Goal: Communication & Community: Answer question/provide support

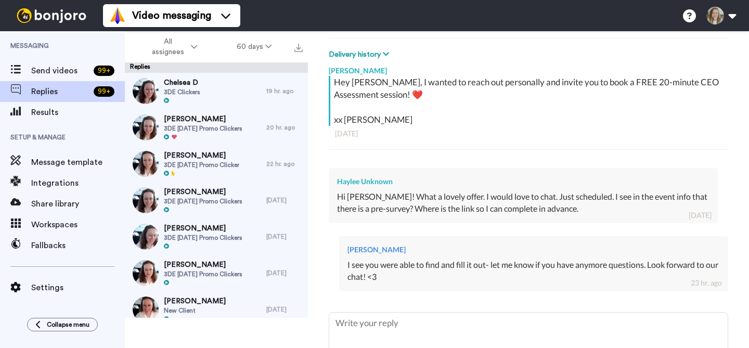
scroll to position [201, 0]
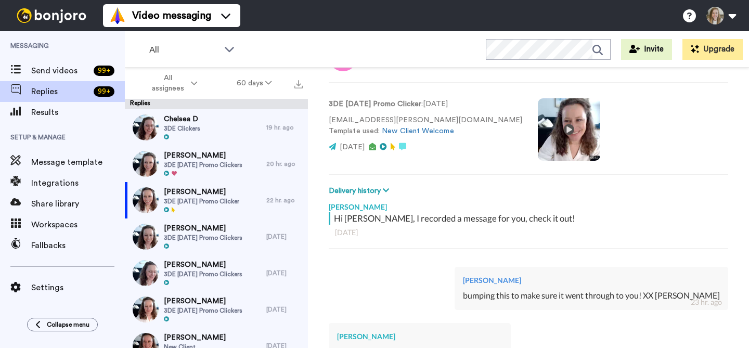
scroll to position [136, 0]
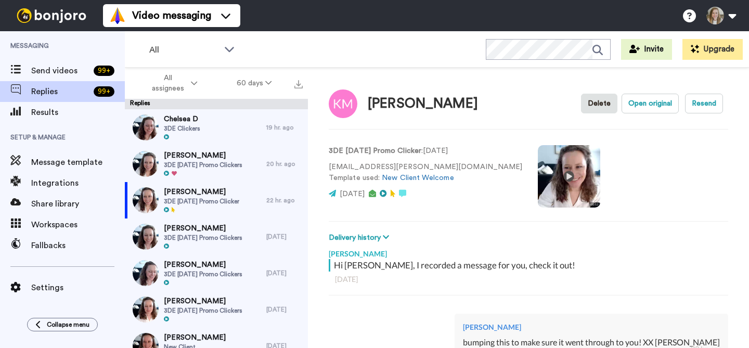
click at [538, 174] on video at bounding box center [569, 176] width 62 height 62
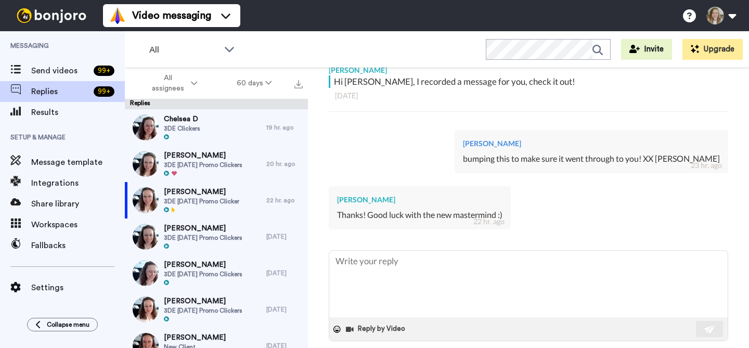
scroll to position [194, 0]
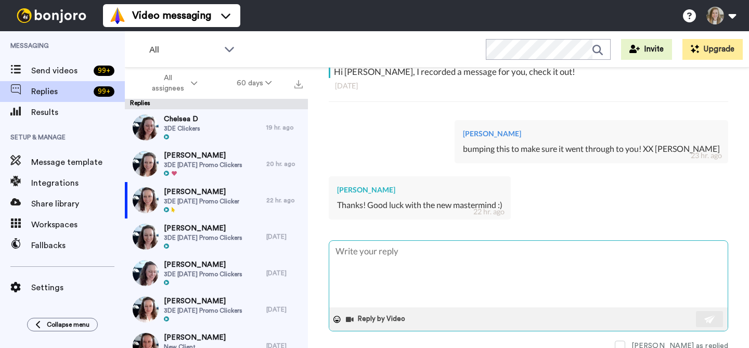
click at [520, 247] on textarea at bounding box center [528, 274] width 398 height 67
type textarea "T"
type textarea "x"
type textarea "Th"
type textarea "x"
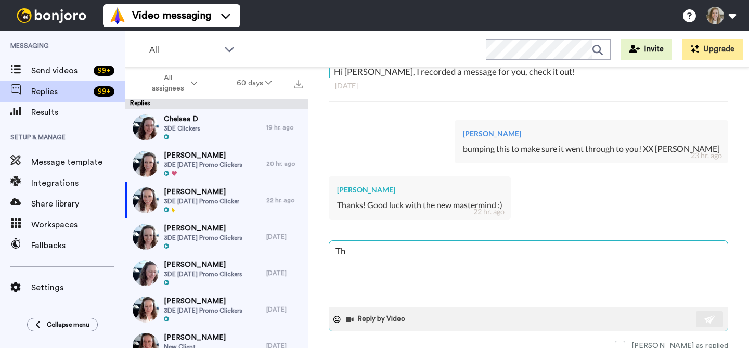
type textarea "Tha"
type textarea "x"
type textarea "Than"
type textarea "x"
type textarea "Thank"
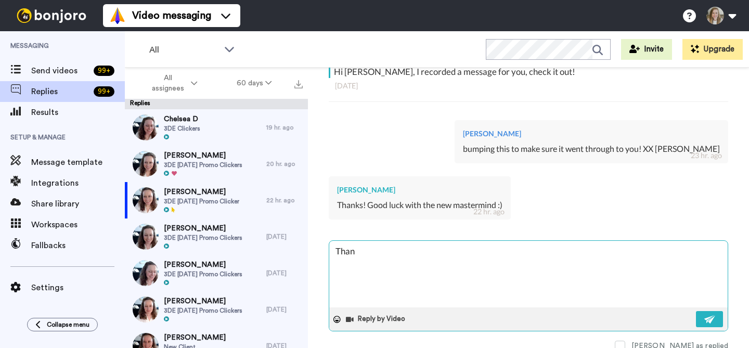
type textarea "x"
type textarea "Thank"
type textarea "x"
type textarea "Thank y"
type textarea "x"
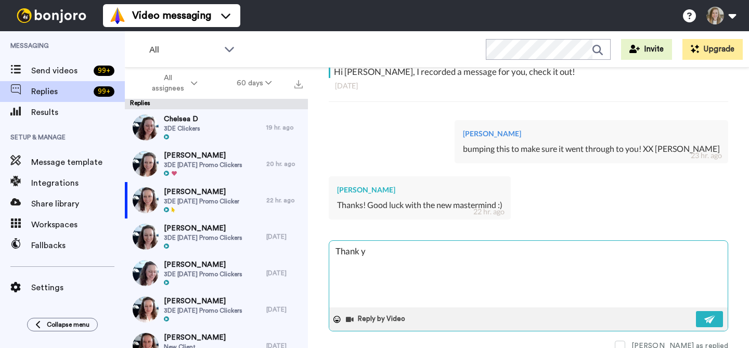
type textarea "Thank yo"
type textarea "x"
type textarea "Thank you"
type textarea "x"
type textarea "Thank you,"
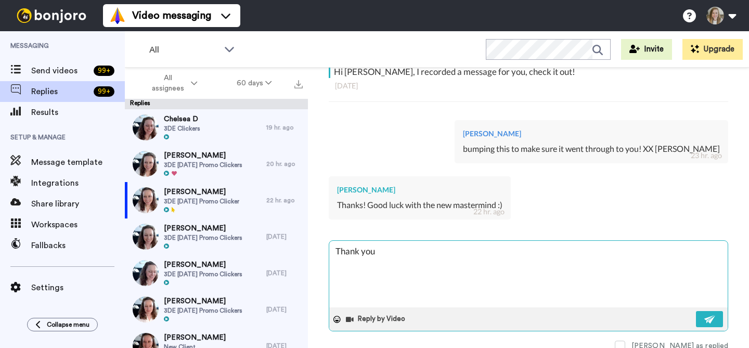
type textarea "x"
type textarea "Thank you,"
type textarea "x"
type textarea "Thank you, K"
type textarea "x"
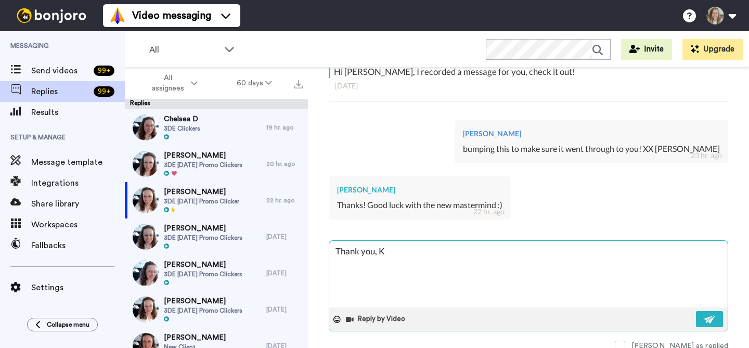
type textarea "Thank you, Ki"
type textarea "x"
type textarea "Thank you, Kim"
type textarea "x"
type textarea "Thank you, Kim!"
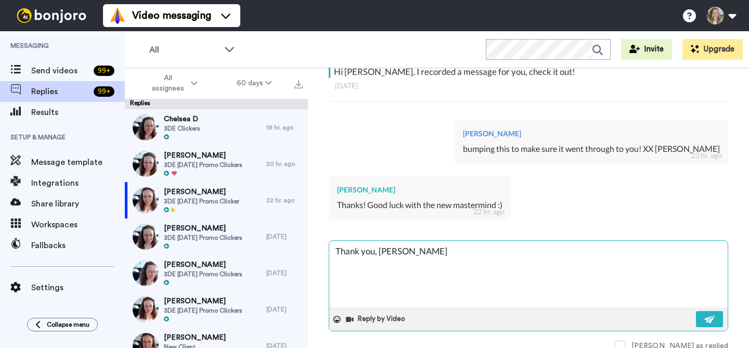
type textarea "x"
type textarea "Thank you, Kim!"
type textarea "x"
type textarea "Thank you, Kim! A"
type textarea "x"
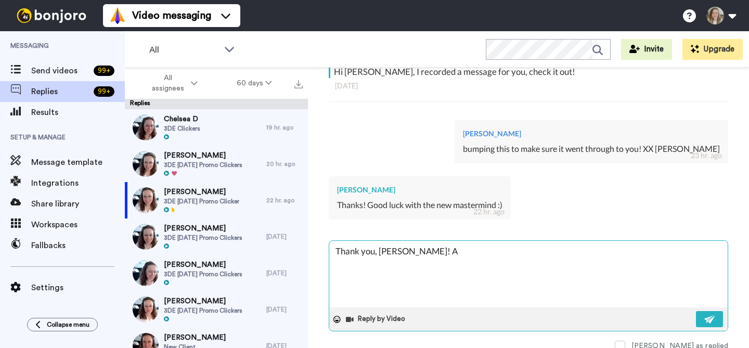
type textarea "Thank you, Kim! Al"
type textarea "x"
type textarea "Thank you, Kim! Alw"
type textarea "x"
type textarea "Thank you, Kim! Alwa"
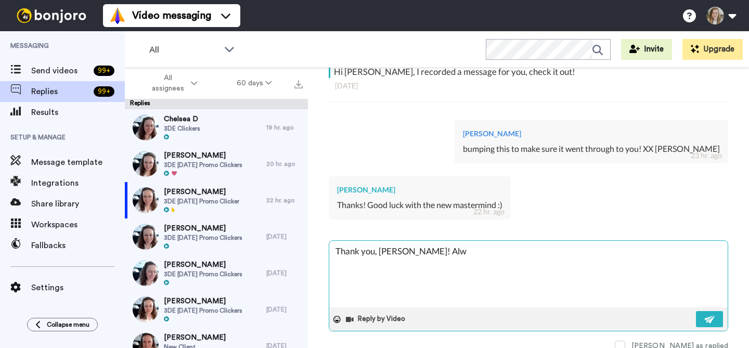
type textarea "x"
type textarea "Thank you, Kim! Alway"
type textarea "x"
type textarea "Thank you, Kim! Always"
type textarea "x"
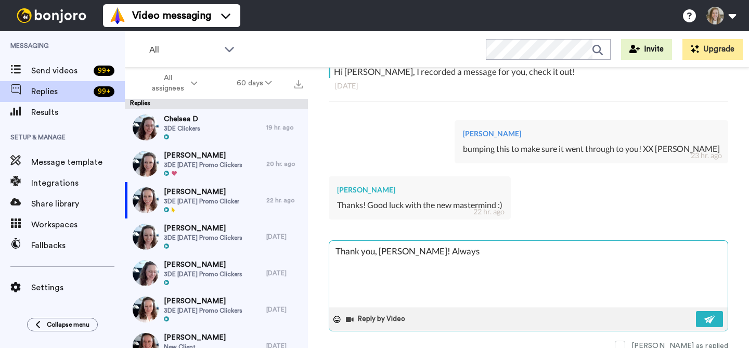
type textarea "Thank you, Kim! Always"
type textarea "x"
type textarea "Thank you, Kim! Always r"
type textarea "x"
type textarea "Thank you, Kim! Always ro"
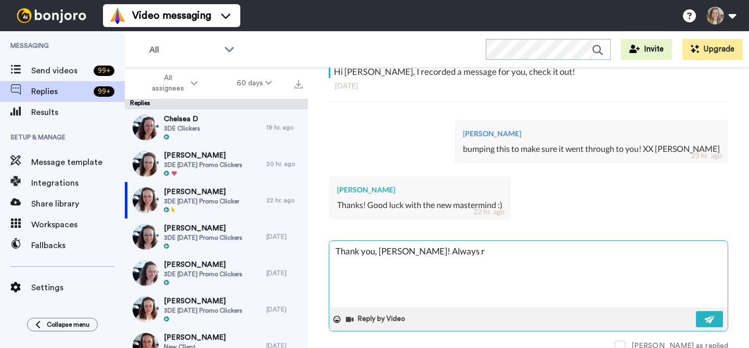
type textarea "x"
type textarea "Thank you, Kim! Always roo"
type textarea "x"
type textarea "Thank you, Kim! Always root"
type textarea "x"
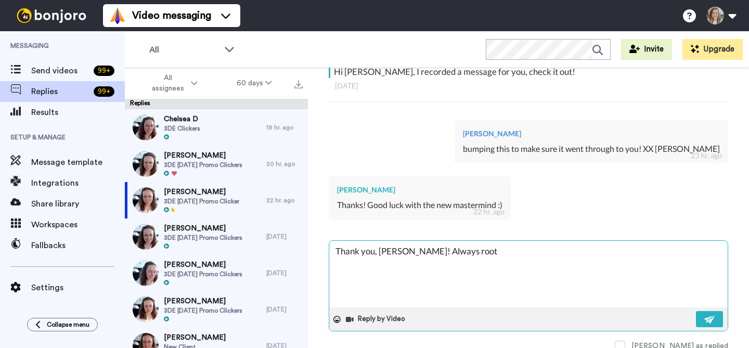
type textarea "Thank you, Kim! Always rooti"
type textarea "x"
type textarea "Thank you, Kim! Always rootin"
type textarea "x"
type textarea "Thank you, Kim! Always rooting"
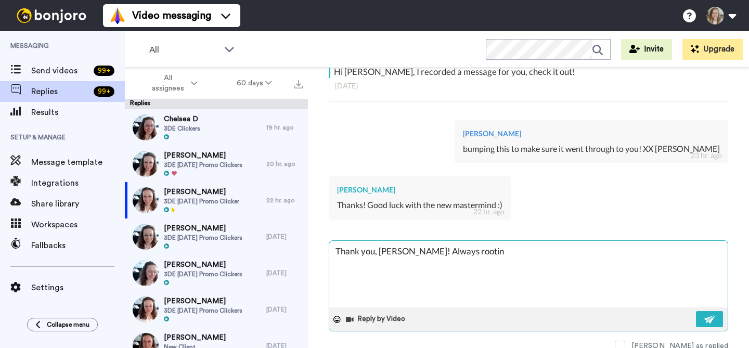
type textarea "x"
type textarea "Thank you, Kim! Always rooting"
type textarea "x"
type textarea "Thank you, Kim! Always rooting f"
type textarea "x"
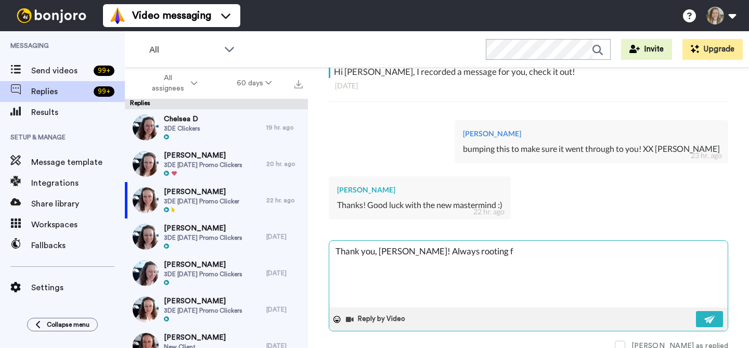
type textarea "Thank you, Kim! Always rooting fo"
type textarea "x"
type textarea "Thank you, Kim! Always rooting for"
type textarea "x"
type textarea "Thank you, Kim! Always rooting for"
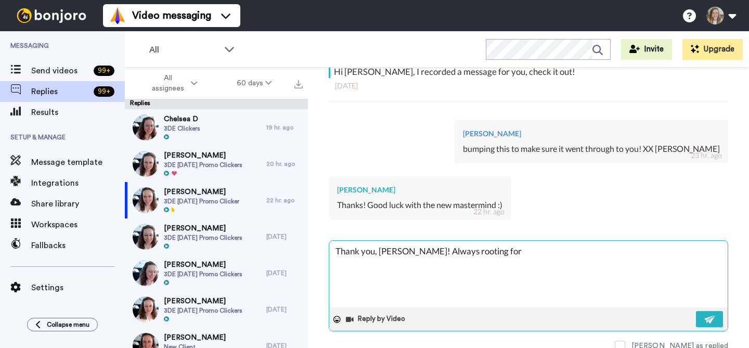
type textarea "x"
type textarea "Thank you, Kim! Always rooting for y"
type textarea "x"
type textarea "Thank you, Kim! Always rooting for yo"
type textarea "x"
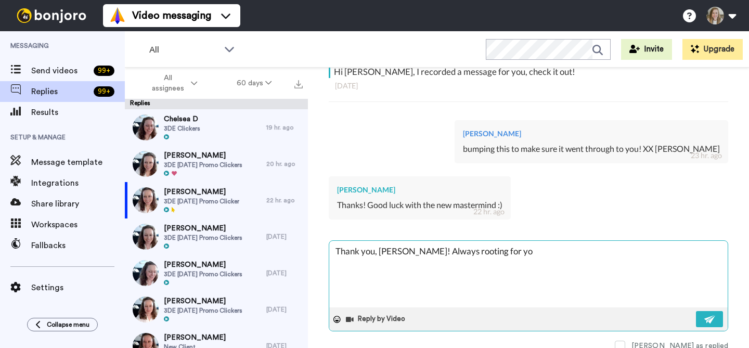
type textarea "Thank you, Kim! Always rooting for you"
type textarea "x"
type textarea "Thank you, Kim! Always rooting for you"
type textarea "x"
type textarea "Thank you, Kim! Always rooting for you <"
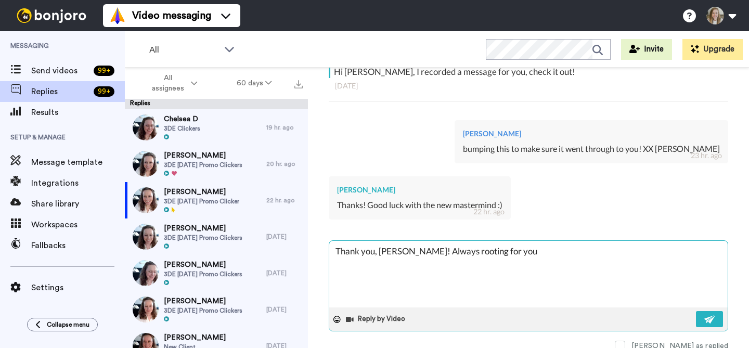
type textarea "x"
type textarea "Thank you, Kim! Always rooting for you <3"
type textarea "x"
type textarea "Thank you, Kim! Always rooting for you <3"
click at [708, 319] on button at bounding box center [709, 319] width 27 height 16
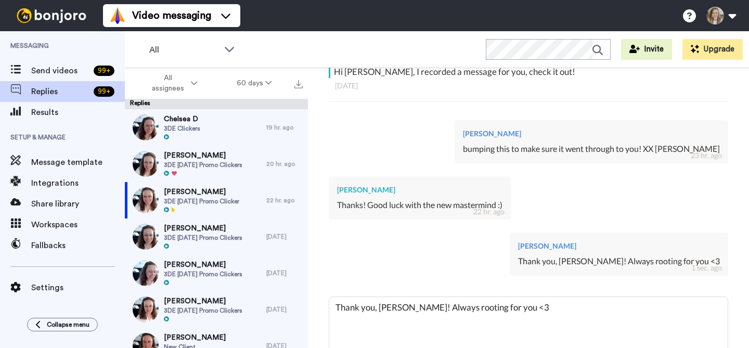
type textarea "x"
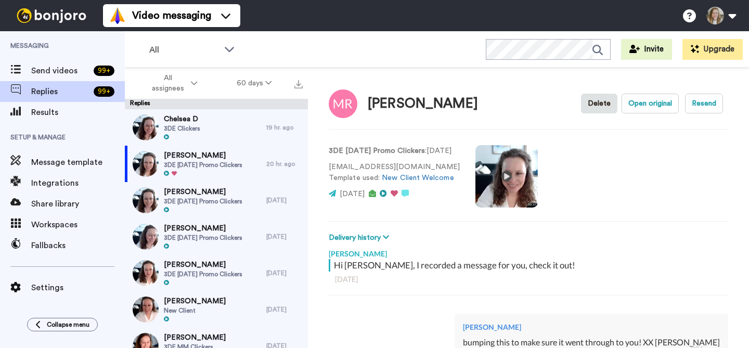
type textarea "x"
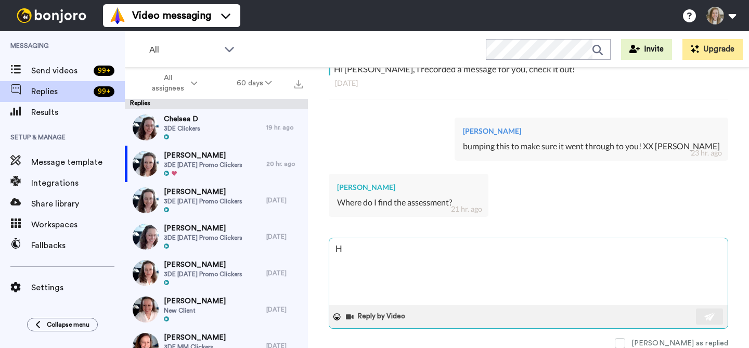
type textarea "Hi"
type textarea "x"
type textarea "Hi"
type textarea "x"
type textarea "Hi M"
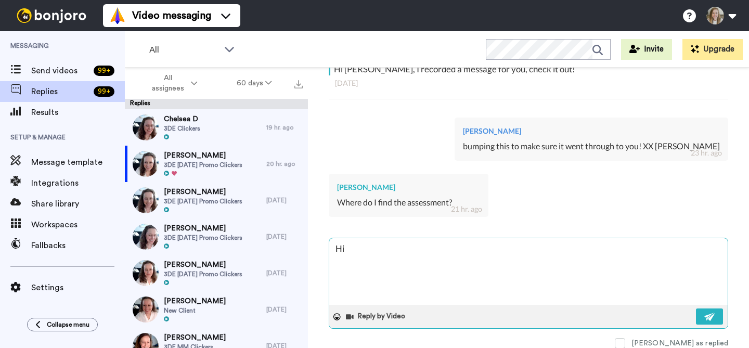
type textarea "x"
type textarea "Hi Me"
type textarea "x"
type textarea "Hi Meg"
type textarea "x"
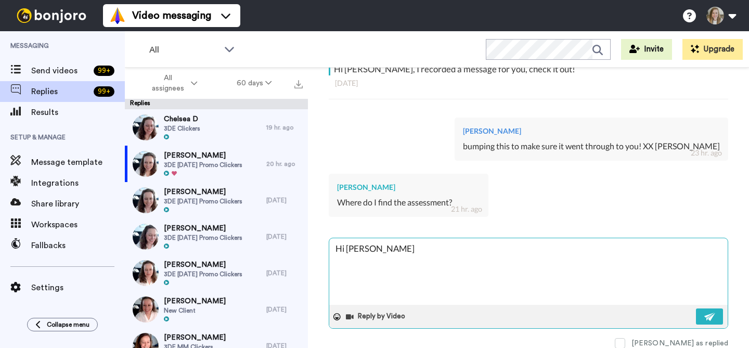
type textarea "Hi Mega"
type textarea "x"
type textarea "Hi Megan"
type textarea "x"
type textarea "Hi Megan,"
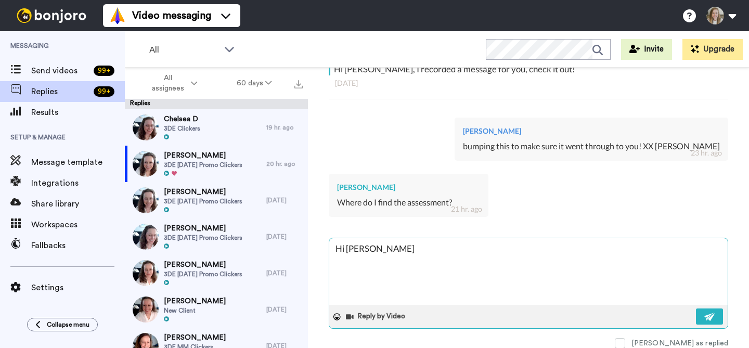
type textarea "x"
type textarea "Hi Megan,"
type textarea "x"
type textarea "Hi Megan, w"
type textarea "x"
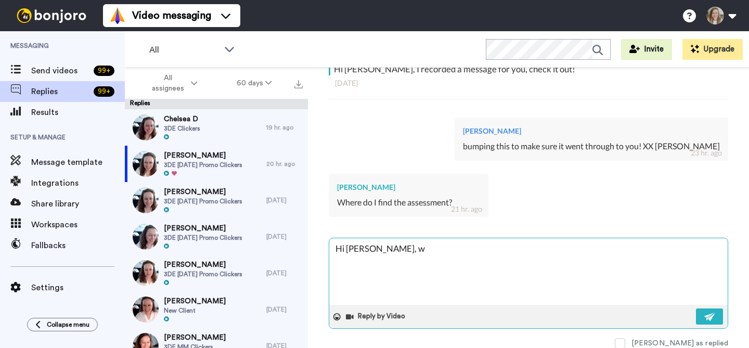
type textarea "Hi Megan, wh"
type textarea "x"
type textarea "Hi Megan, whe"
type textarea "x"
type textarea "Hi Megan, when"
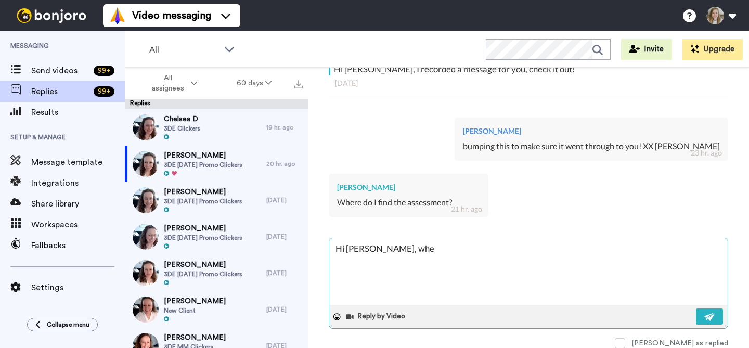
type textarea "x"
type textarea "Hi Megan, when"
type textarea "x"
type textarea "Hi Megan, when b"
type textarea "x"
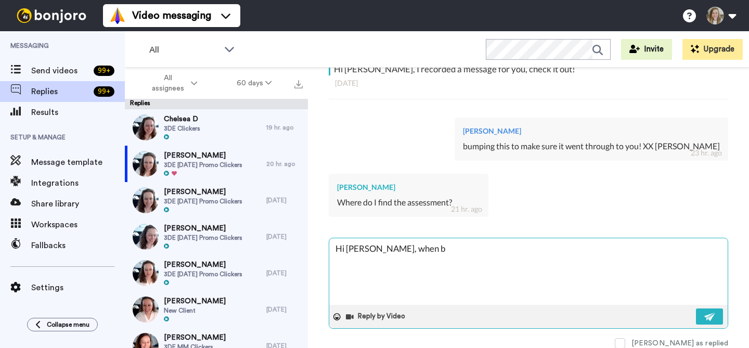
type textarea "Hi Megan, when bo"
type textarea "x"
type textarea "Hi Megan, when boo"
type textarea "x"
type textarea "Hi Megan, when book"
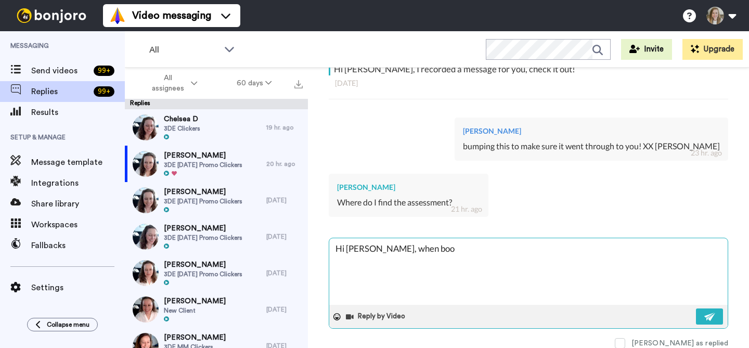
type textarea "x"
type textarea "Hi Megan, when booki"
type textarea "x"
type textarea "Hi Megan, when bookin"
type textarea "x"
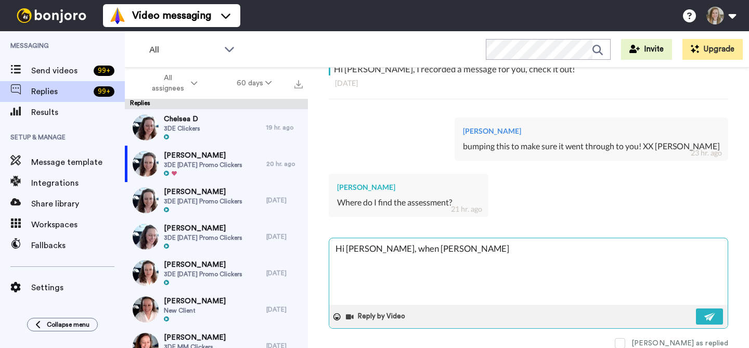
type textarea "Hi Megan, when booking"
type textarea "x"
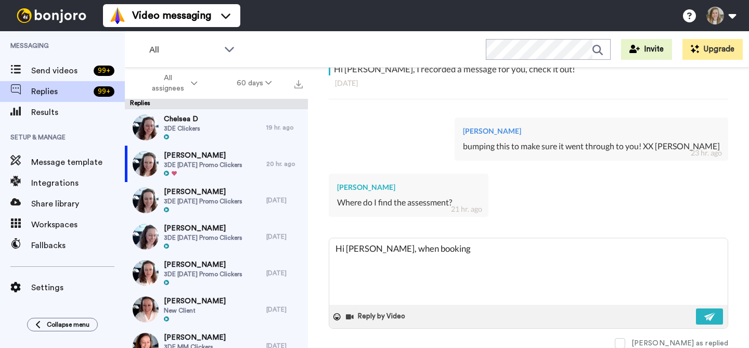
type textarea "Hi Megan, when booking"
type textarea "x"
type textarea "Hi Megan, when booking"
type textarea "x"
type textarea "Hi Megan, when booking y"
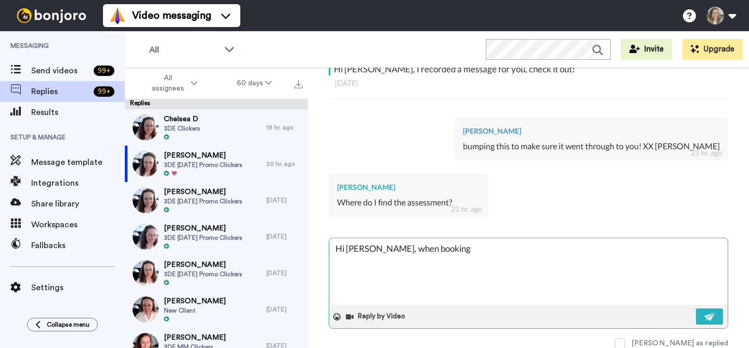
type textarea "x"
type textarea "Hi Megan, when booking yo"
type textarea "x"
type textarea "Hi Megan, when booking you"
type textarea "x"
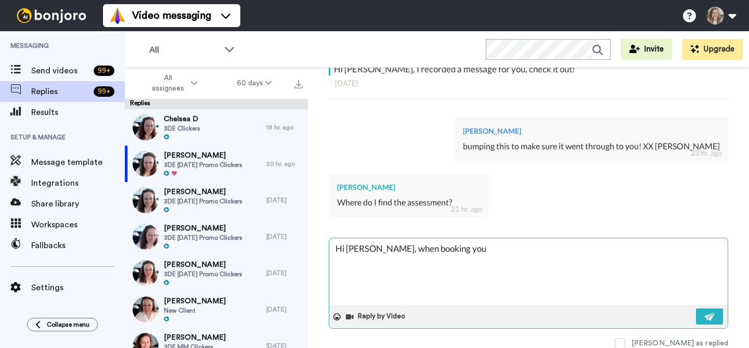
type textarea "Hi Megan, when booking you"
type textarea "x"
type textarea "Hi Megan, when booking you s"
type textarea "x"
type textarea "Hi Megan, when booking you sh"
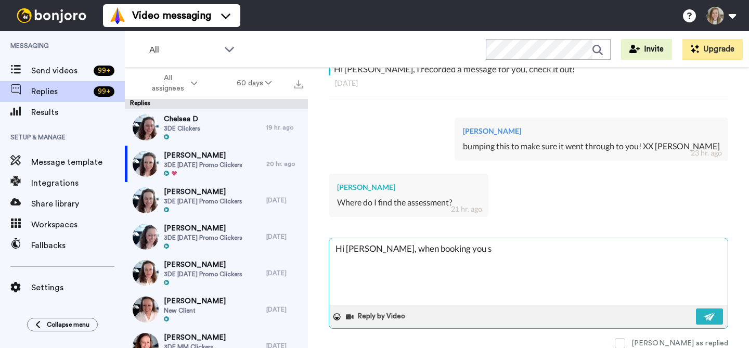
type textarea "x"
type textarea "Hi Megan, when booking you sho"
type textarea "x"
type textarea "Hi Megan, when booking you shou"
type textarea "x"
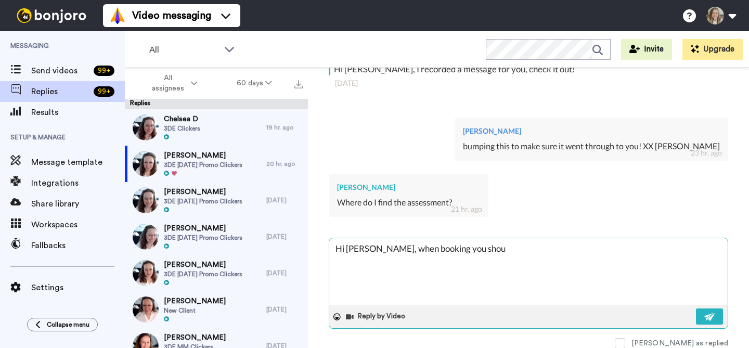
type textarea "Hi Megan, when booking you shoul"
type textarea "x"
type textarea "Hi Megan, when booking you should"
type textarea "x"
type textarea "Hi Megan, when booking you should"
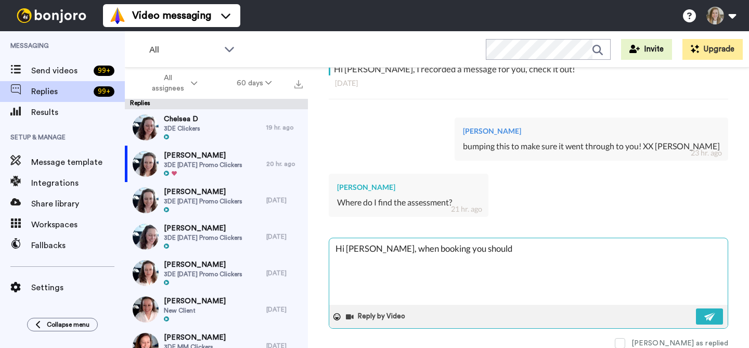
type textarea "x"
type textarea "Hi Megan, when booking you should h"
type textarea "x"
type textarea "Hi Megan, when booking you should ha"
type textarea "x"
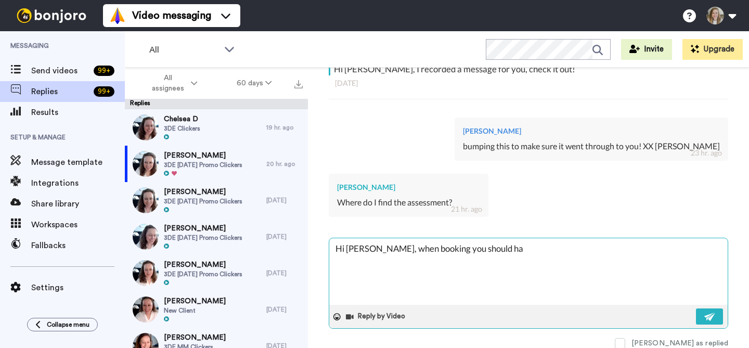
type textarea "Hi Megan, when booking you should hav"
type textarea "x"
type textarea "Hi Megan, when booking you should have"
type textarea "x"
type textarea "Hi Megan, when booking you should have"
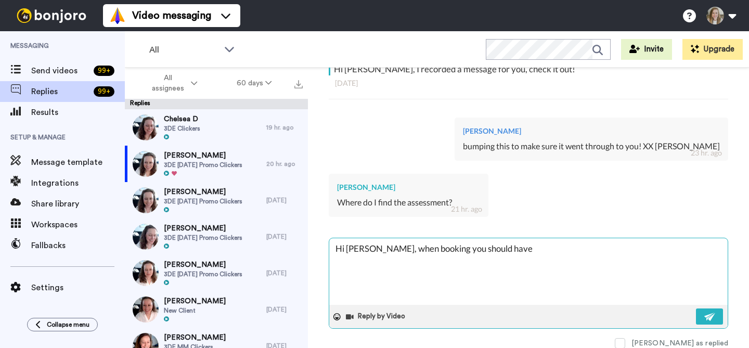
type textarea "x"
type textarea "Hi Megan, when booking you should have b"
type textarea "x"
type textarea "Hi Megan, when booking you should have be"
type textarea "x"
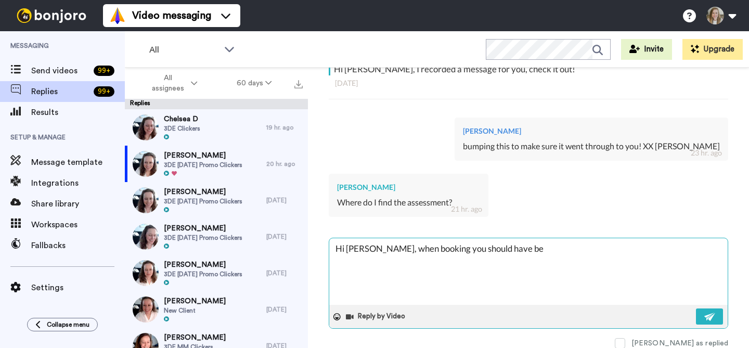
type textarea "Hi Megan, when booking you should have bee"
type textarea "x"
type textarea "Hi Megan, when booking you should have been"
type textarea "x"
type textarea "Hi Megan, when booking you should have been"
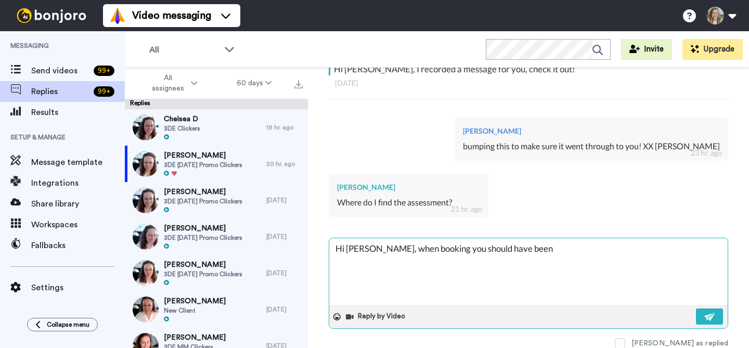
type textarea "x"
type textarea "Hi Megan, when booking you should have been s"
type textarea "x"
type textarea "Hi Megan, when booking you should have been se"
type textarea "x"
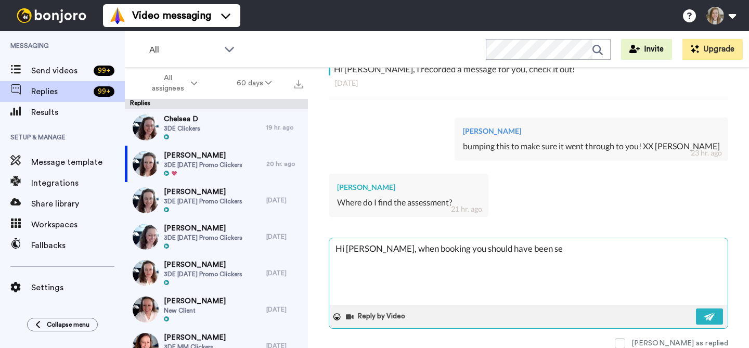
type textarea "Hi Megan, when booking you should have been sen"
type textarea "x"
type textarea "Hi Megan, when booking you should have been sent"
type textarea "x"
type textarea "Hi Megan, when booking you should have been sent"
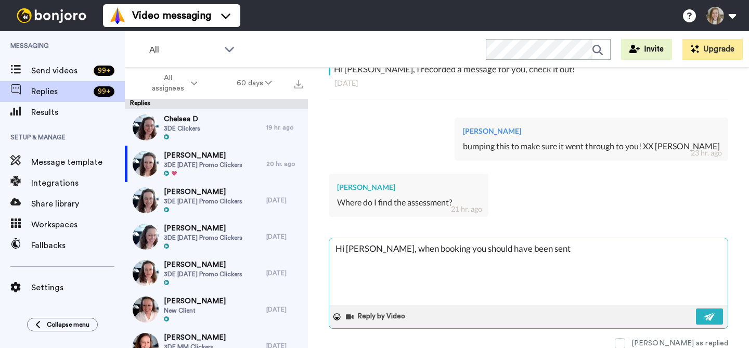
type textarea "x"
type textarea "Hi Megan, when booking you should have been sent a"
type textarea "x"
type textarea "Hi Megan, when booking you should have been sent a"
type textarea "x"
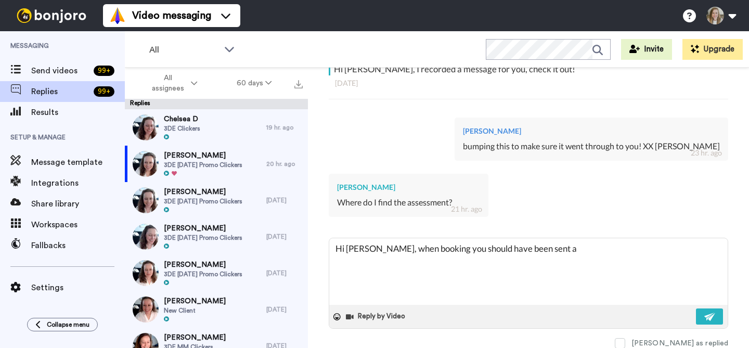
type textarea "Hi Megan, when booking you should have been sent a"
type textarea "x"
type textarea "Hi Megan, when booking you should have been sent a p"
type textarea "x"
type textarea "Hi Megan, when booking you should have been sent a pt"
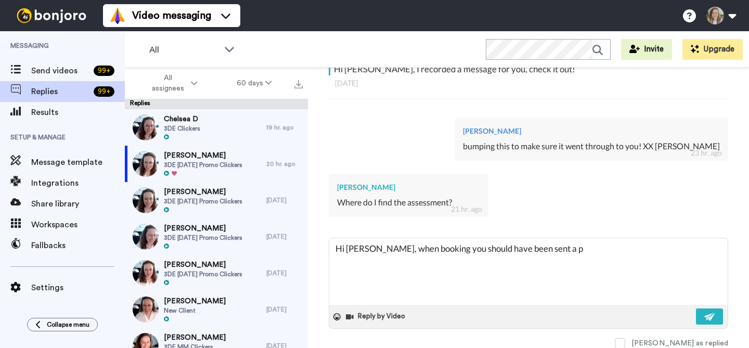
type textarea "x"
type textarea "Hi Megan, when booking you should have been sent a ptr"
type textarea "x"
type textarea "Hi Megan, when booking you should have been sent a pt"
type textarea "x"
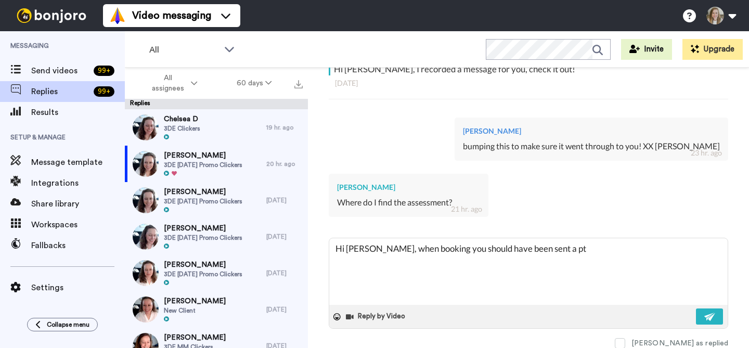
type textarea "Hi Megan, when booking you should have been sent a p"
type textarea "x"
type textarea "Hi Megan, when booking you should have been sent a pr"
type textarea "x"
type textarea "Hi Megan, when booking you should have been sent a pre"
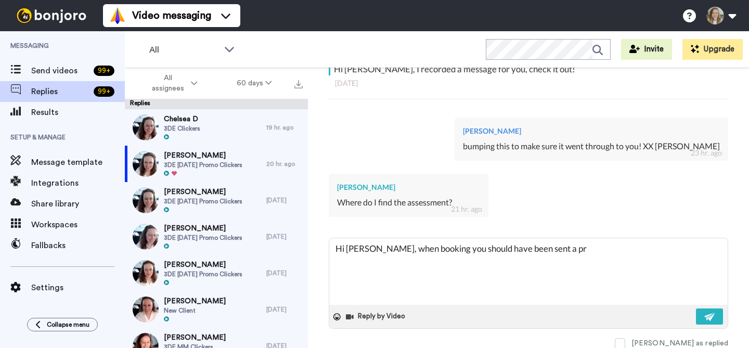
type textarea "x"
type textarea "Hi Megan, when booking you should have been sent a pre-"
type textarea "x"
type textarea "Hi Megan, when booking you should have been sent a pre-s"
type textarea "x"
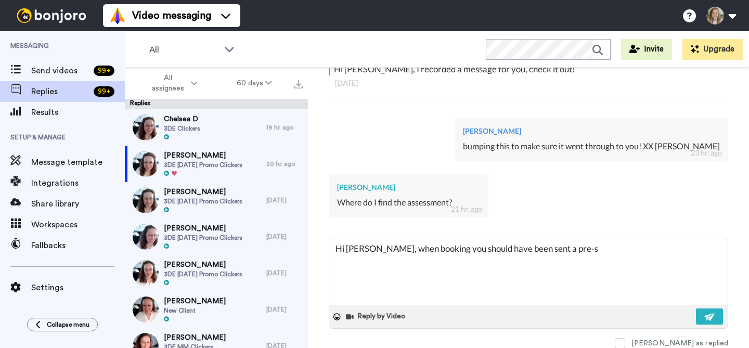
type textarea "Hi Megan, when booking you should have been sent a pre-se"
type textarea "x"
type textarea "Hi Megan, when booking you should have been sent a pre-ses"
type textarea "x"
type textarea "Hi Megan, when booking you should have been sent a pre-sess"
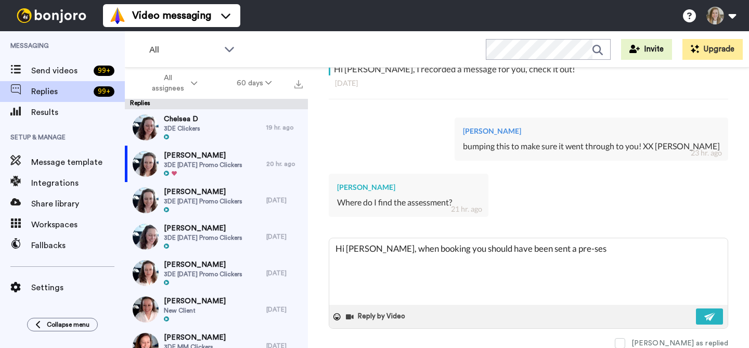
type textarea "x"
type textarea "Hi Megan, when booking you should have been sent a pre-sesso"
type textarea "x"
type textarea "Hi Megan, when booking you should have been sent a pre-sessop"
type textarea "x"
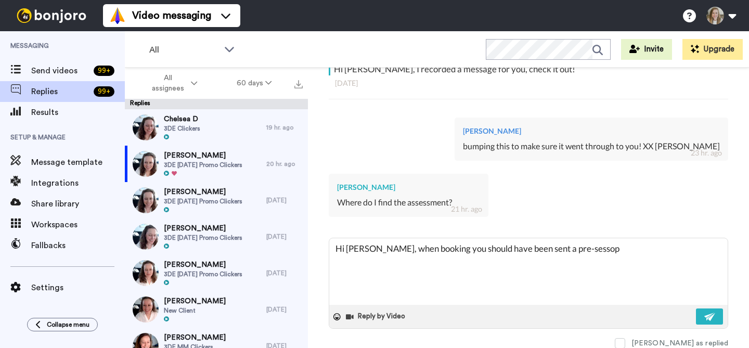
type textarea "Hi Megan, when booking you should have been sent a pre-sessopm"
type textarea "x"
type textarea "Hi Megan, when booking you should have been sent a pre-sessop"
type textarea "x"
type textarea "Hi Megan, when booking you should have been sent a pre-sesso"
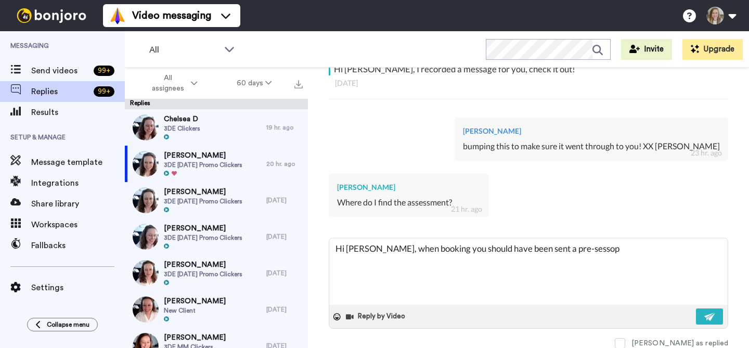
type textarea "x"
type textarea "Hi Megan, when booking you should have been sent a pre-sess"
type textarea "x"
type textarea "Hi Megan, when booking you should have been sent a pre-sesso"
type textarea "x"
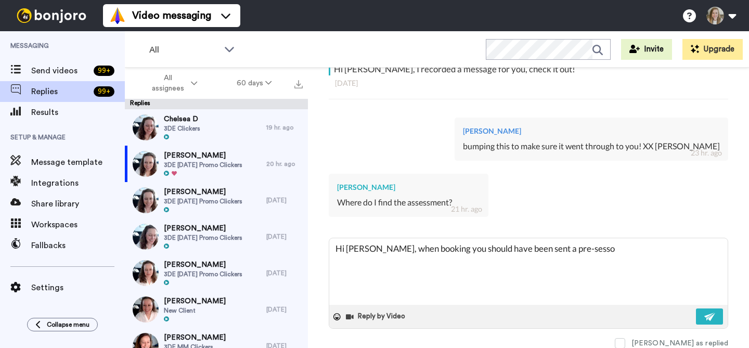
type textarea "Hi Megan, when booking you should have been sent a pre-sessop"
type textarea "x"
type textarea "Hi Megan, when booking you should have been sent a pre-sessopm"
type textarea "x"
type textarea "Hi Megan, when booking you should have been sent a pre-sessop"
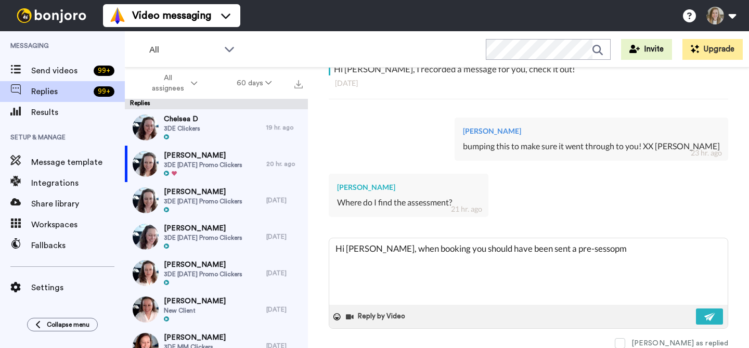
type textarea "x"
type textarea "Hi Megan, when booking you should have been sent a pre-sesso"
type textarea "x"
type textarea "Hi Megan, when booking you should have been sent a pre-sess"
type textarea "x"
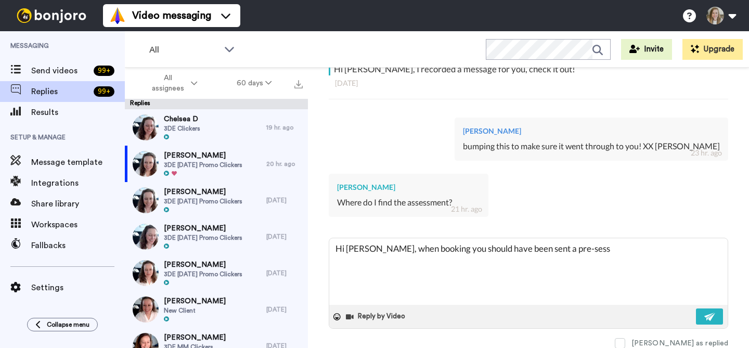
type textarea "Hi Megan, when booking you should have been sent a pre-sessi"
type textarea "x"
type textarea "Hi Megan, when booking you should have been sent a pre-sessio"
type textarea "x"
type textarea "Hi Megan, when booking you should have been sent a pre-session"
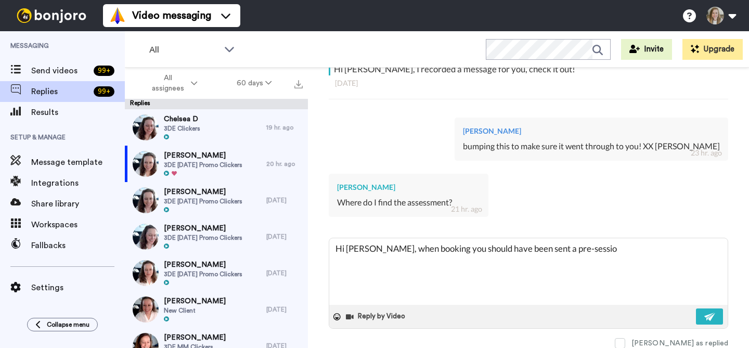
type textarea "x"
type textarea "Hi Megan, when booking you should have been sent a pre-sessionn"
type textarea "x"
type textarea "Hi Megan, when booking you should have been sent a pre-session"
type textarea "x"
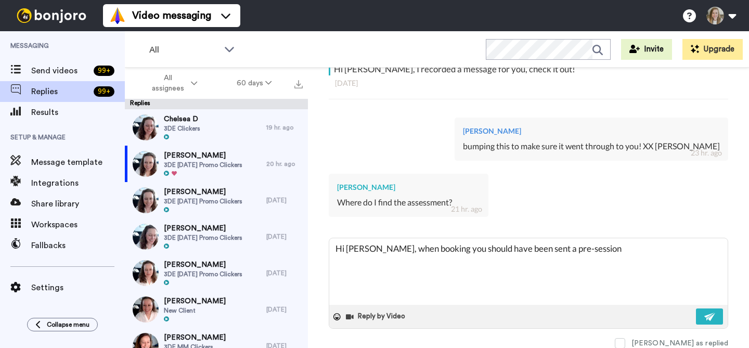
type textarea "Hi Megan, when booking you should have been sent a pre-session"
type textarea "x"
type textarea "Hi Megan, when booking you should have been sent a pre-session q"
type textarea "x"
type textarea "Hi Megan, when booking you should have been sent a pre-session qu"
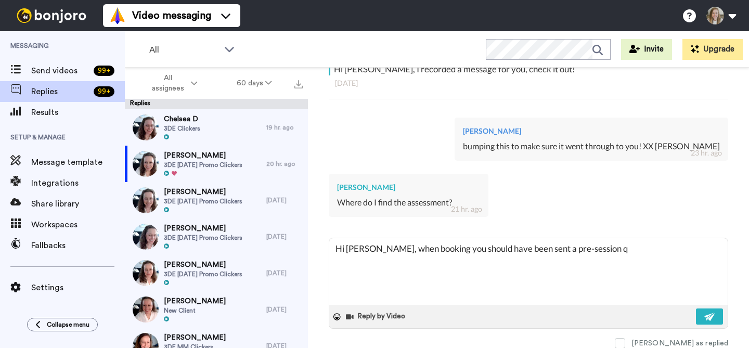
type textarea "x"
type textarea "Hi Megan, when booking you should have been sent a pre-session que"
type textarea "x"
type textarea "Hi Megan, when booking you should have been sent a pre-session ques"
type textarea "x"
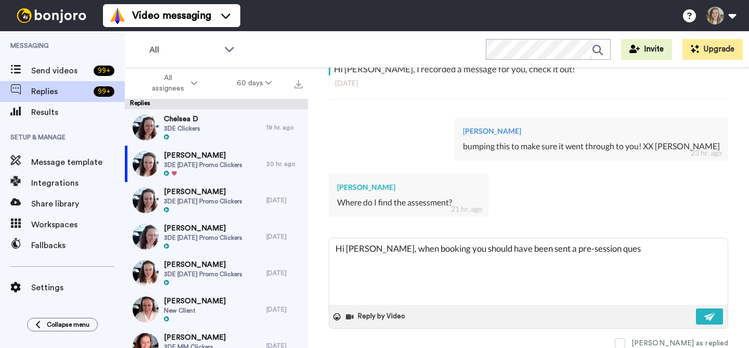
type textarea "Hi Megan, when booking you should have been sent a pre-session quest"
type textarea "x"
type textarea "Hi Megan, when booking you should have been sent a pre-session questi"
type textarea "x"
type textarea "Hi Megan, when booking you should have been sent a pre-session questio"
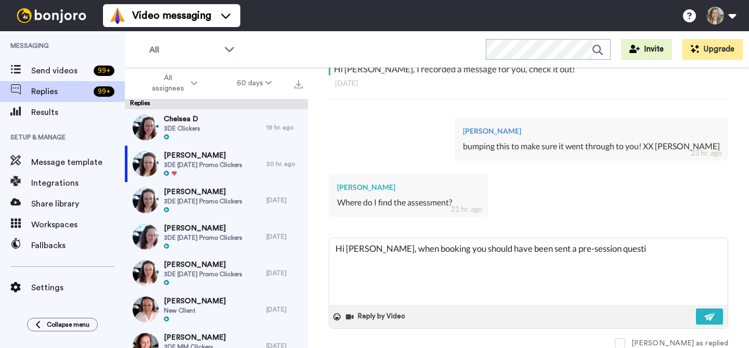
type textarea "x"
type textarea "Hi Megan, when booking you should have been sent a pre-session question"
type textarea "x"
type textarea "Hi Megan, when booking you should have been sent a pre-session questiona"
type textarea "x"
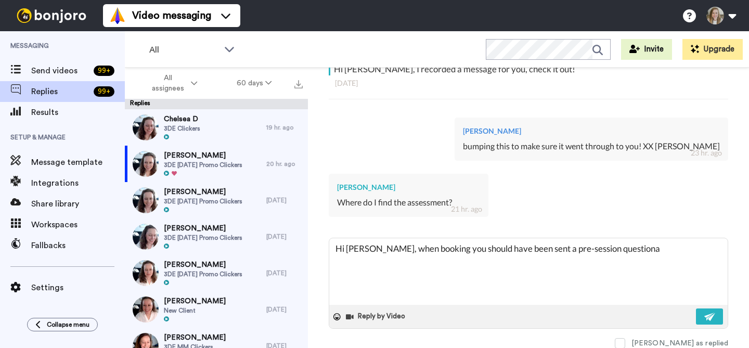
type textarea "Hi Megan, when booking you should have been sent a pre-session question"
type textarea "x"
type textarea "Hi Megan, when booking you should have been sent a pre-session questionn"
type textarea "x"
type textarea "Hi Megan, when booking you should have been sent a pre-session questionna"
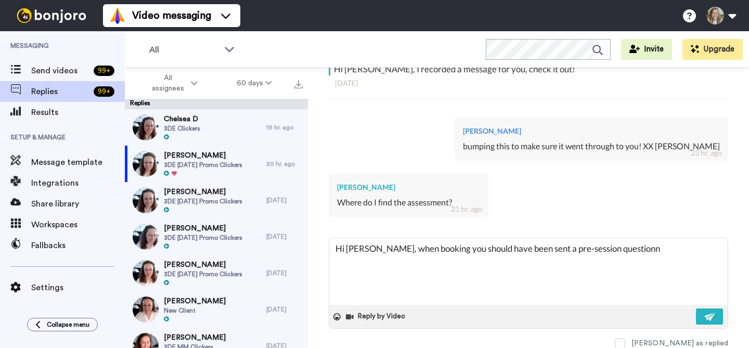
type textarea "x"
type textarea "Hi Megan, when booking you should have been sent a pre-session questionnai"
type textarea "x"
type textarea "Hi Megan, when booking you should have been sent a pre-session questionnair"
type textarea "x"
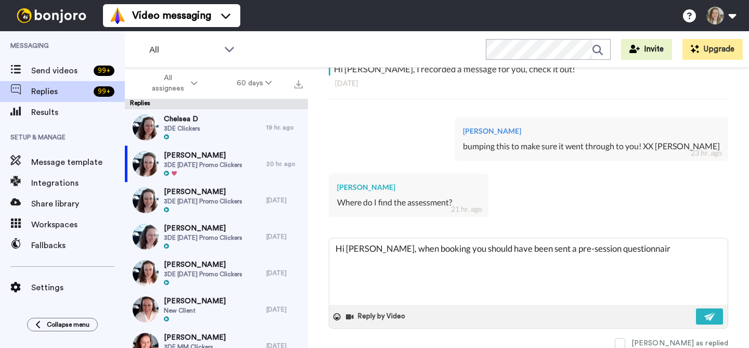
type textarea "Hi Megan, when booking you should have been sent a pre-session questionnaire"
type textarea "x"
type textarea "Hi Megan, when booking you should have been sent a pre-session questionnaire"
type textarea "x"
type textarea "Hi Megan, when booking you should have been sent a pre-session questionnaire w"
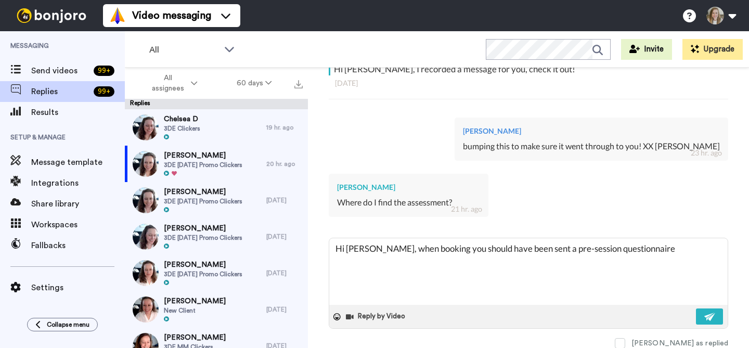
type textarea "x"
type textarea "Hi Megan, when booking you should have been sent a pre-session questionnaire wi"
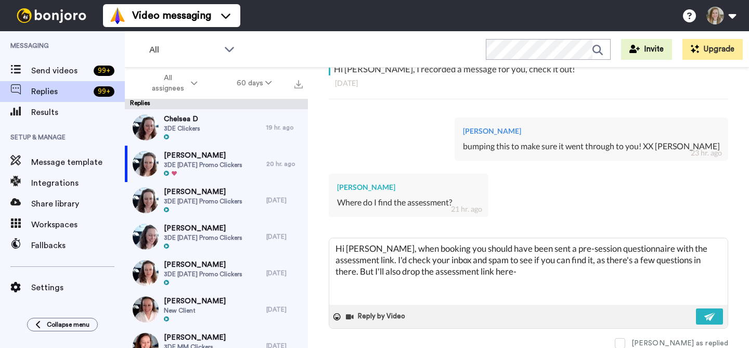
paste textarea "Paste the share link for your CEO Assessment Doc here after you complete it: ht…"
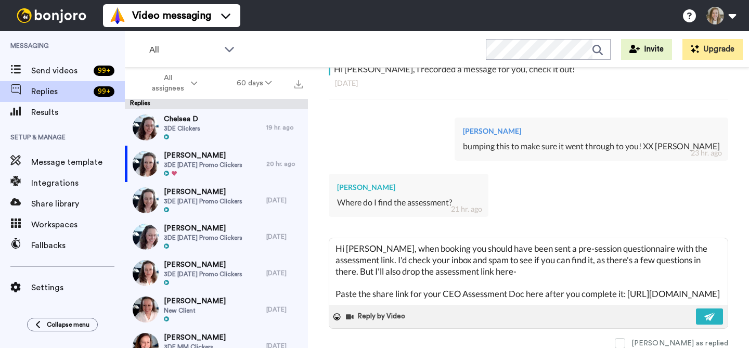
scroll to position [17, 0]
drag, startPoint x: 632, startPoint y: 277, endPoint x: 331, endPoint y: 279, distance: 300.7
click at [331, 279] on textarea "Hi Megan, when booking you should have been sent a pre-session questionnaire wi…" at bounding box center [528, 271] width 398 height 67
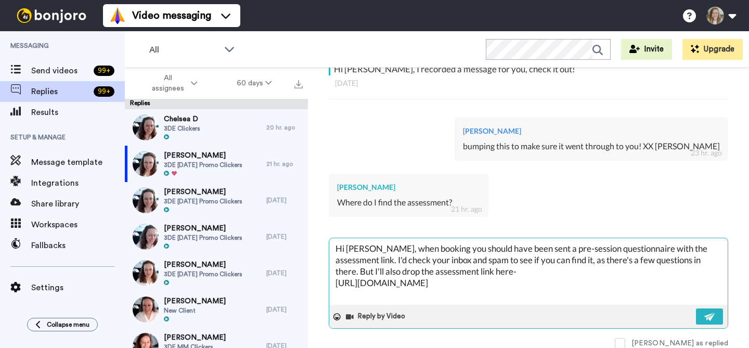
scroll to position [0, 0]
click at [595, 258] on textarea "Hi Megan, when booking you should have been sent a pre-session questionnaire wi…" at bounding box center [528, 271] width 398 height 67
click at [711, 315] on button at bounding box center [709, 316] width 27 height 16
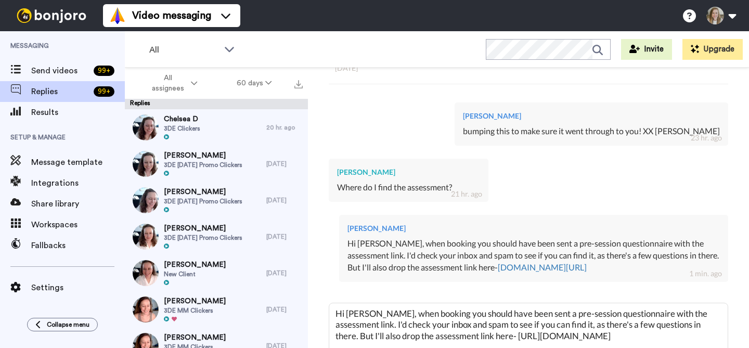
scroll to position [211, 0]
drag, startPoint x: 349, startPoint y: 243, endPoint x: 691, endPoint y: 276, distance: 344.4
click at [691, 274] on div "Hi Megan, when booking you should have been sent a pre-session questionnaire wi…" at bounding box center [533, 256] width 372 height 36
copy div "Hi Megan, when booking you should have been sent a pre-session questionnaire wi…"
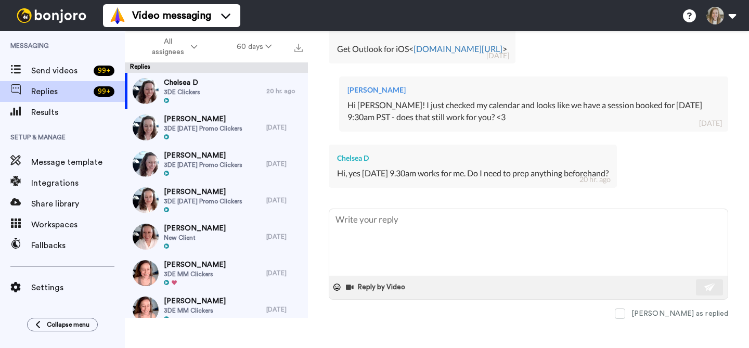
scroll to position [385, 0]
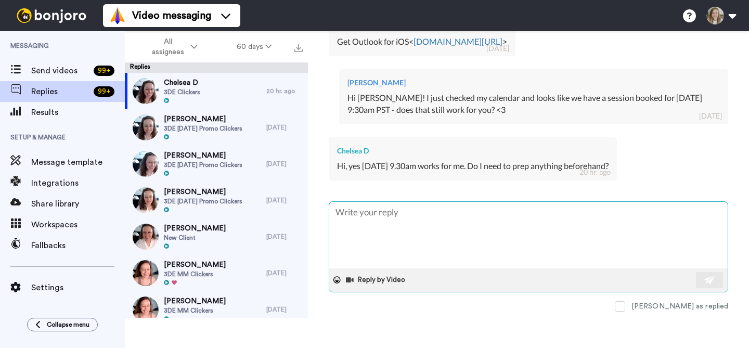
type textarea "Hi [PERSON_NAME], when booking you should have been sent a pre-session question…"
type textarea "x"
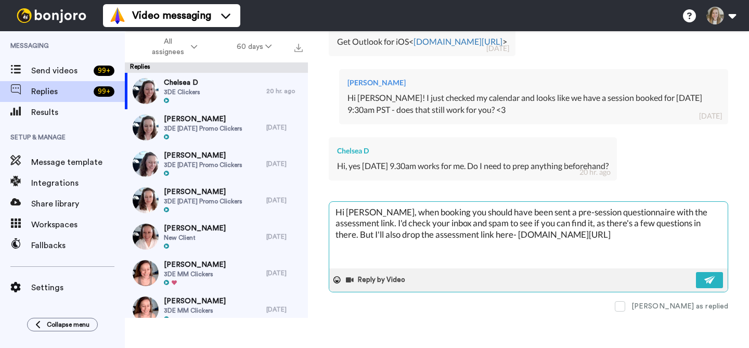
click at [370, 213] on textarea "Hi [PERSON_NAME], when booking you should have been sent a pre-session question…" at bounding box center [528, 235] width 398 height 67
type textarea "Hi Mega, when booking you should have been sent a pre-session questionnaire wit…"
type textarea "x"
type textarea "Hi [PERSON_NAME], when booking you should have been sent a pre-session question…"
type textarea "x"
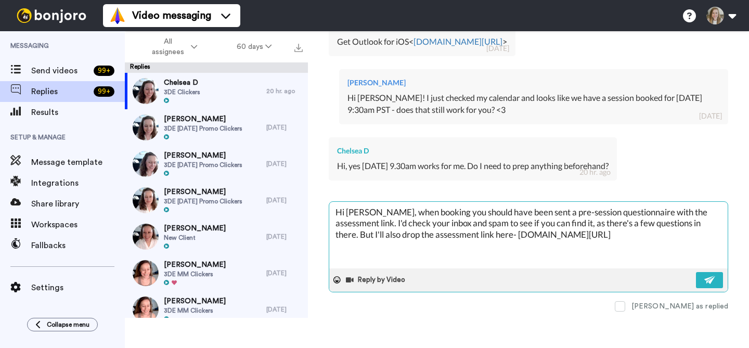
type textarea "Hi Me, when booking you should have been sent a pre-session questionnaire with …"
type textarea "x"
type textarea "Hi M, when booking you should have been sent a pre-session questionnaire with t…"
type textarea "x"
type textarea "Hi , when booking you should have been sent a pre-session questionnaire with th…"
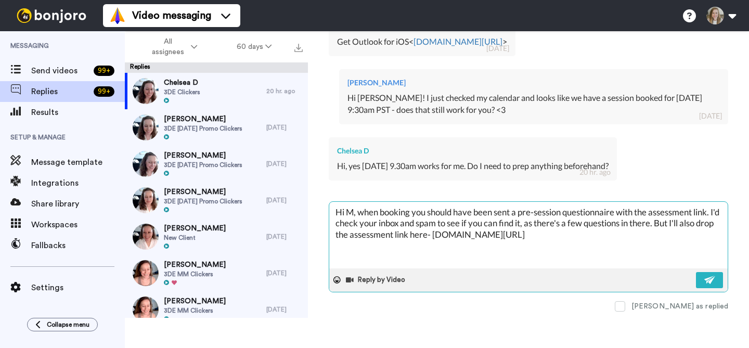
type textarea "x"
type textarea "Hi C, when booking you should have been sent a pre-session questionnaire with t…"
type textarea "x"
type textarea "Hi CH, when booking you should have been sent a pre-session questionnaire with …"
type textarea "x"
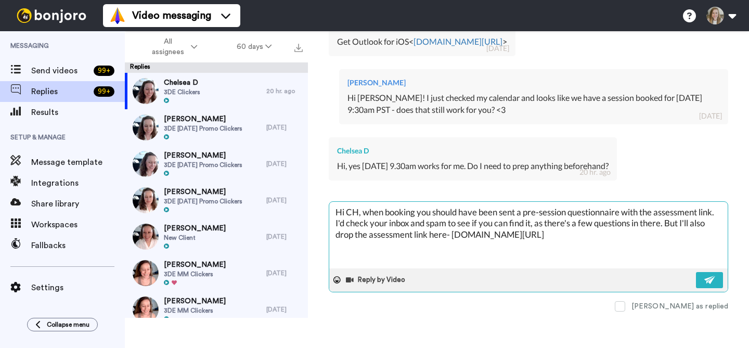
type textarea "Hi CHe, when booking you should have been sent a pre-session questionnaire with…"
type textarea "x"
type textarea "Hi CH, when booking you should have been sent a pre-session questionnaire with …"
type textarea "x"
type textarea "Hi C, when booking you should have been sent a pre-session questionnaire with t…"
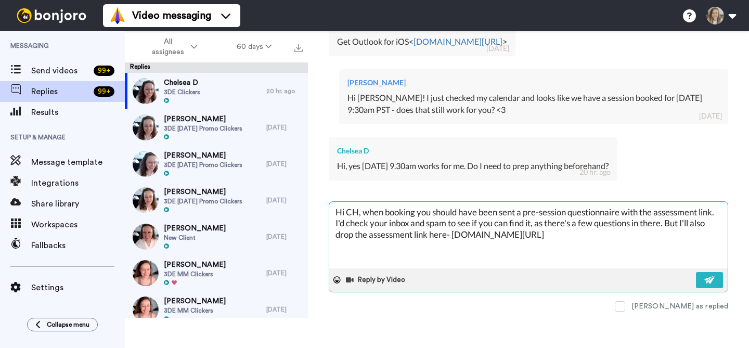
type textarea "x"
type textarea "Hi [PERSON_NAME], when booking you should have been sent a pre-session question…"
type textarea "x"
type textarea "Hi C, when booking you should have been sent a pre-session questionnaire with t…"
type textarea "x"
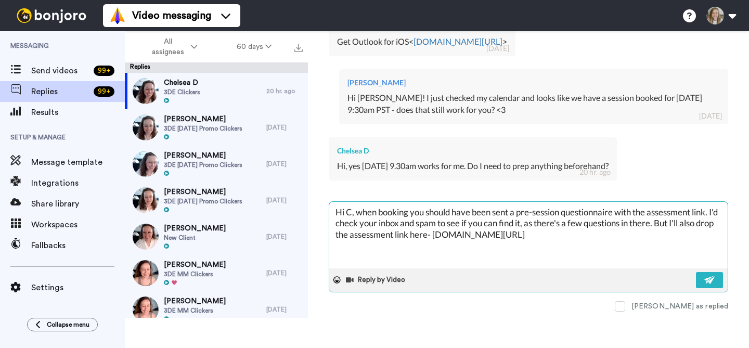
type textarea "Hi Ch, when booking you should have been sent a pre-session questionnaire with …"
type textarea "x"
type textarea "Hi [PERSON_NAME], when booking you should have been sent a pre-session question…"
type textarea "x"
type textarea "Hi Chel, when booking you should have been sent a pre-session questionnaire wit…"
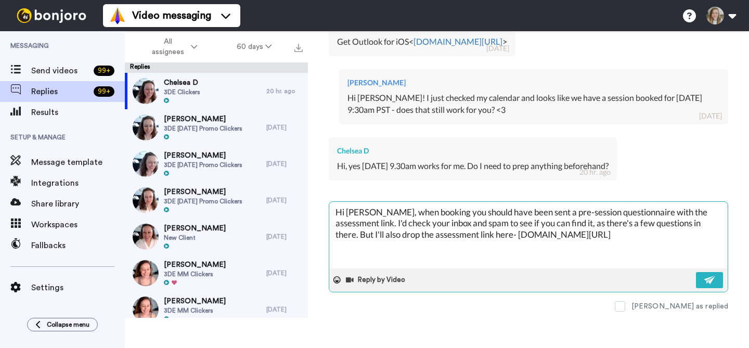
type textarea "x"
type textarea "Hi Chels, when booking you should have been sent a pre-session questionnaire wi…"
type textarea "x"
type textarea "Hi Chelse, when booking you should have been sent a pre-session questionnaire w…"
type textarea "x"
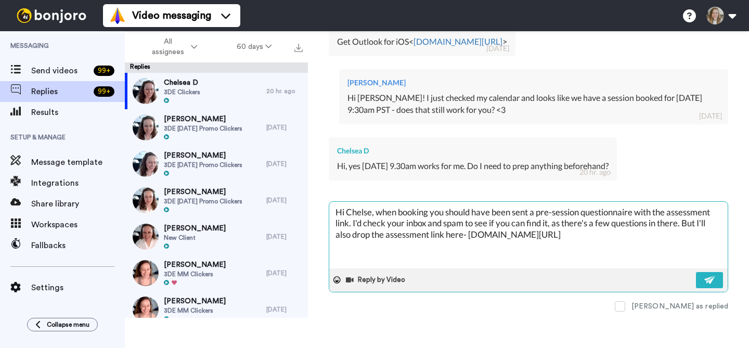
type textarea "Hi [PERSON_NAME], when booking you should have been sent a pre-session question…"
type textarea "x"
click at [337, 226] on textarea "Hi [PERSON_NAME], when booking you should have been sent a pre-session question…" at bounding box center [528, 235] width 398 height 67
type textarea "Hi [PERSON_NAME], when booking you should have been sent a pre-session question…"
type textarea "x"
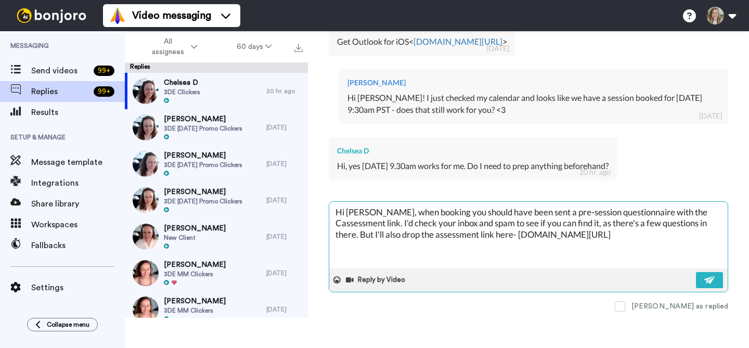
type textarea "Hi [PERSON_NAME], when booking you should have been sent a pre-session question…"
type textarea "x"
type textarea "Hi [PERSON_NAME], when booking you should have been sent a pre-session question…"
type textarea "x"
type textarea "Hi [PERSON_NAME], when booking you should have been sent a pre-session question…"
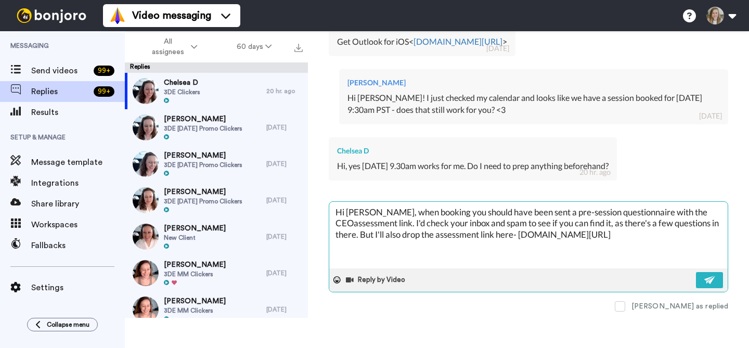
type textarea "x"
click at [355, 239] on textarea "Hi [PERSON_NAME], when booking you should have been sent a pre-session question…" at bounding box center [528, 235] width 398 height 67
type textarea "Hi [PERSON_NAME], when booking you should have been sent a pre-session question…"
click at [702, 275] on button at bounding box center [709, 280] width 27 height 16
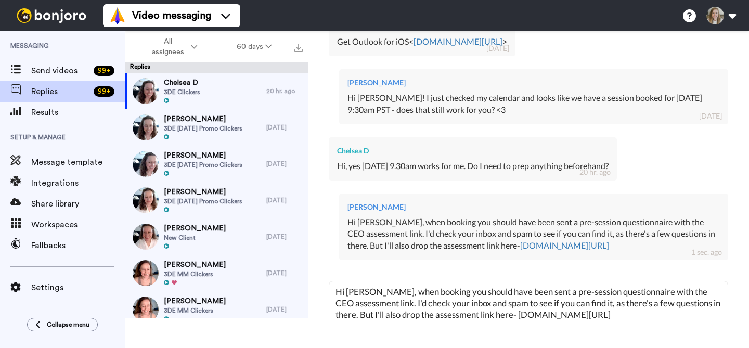
type textarea "x"
